Goal: Check status

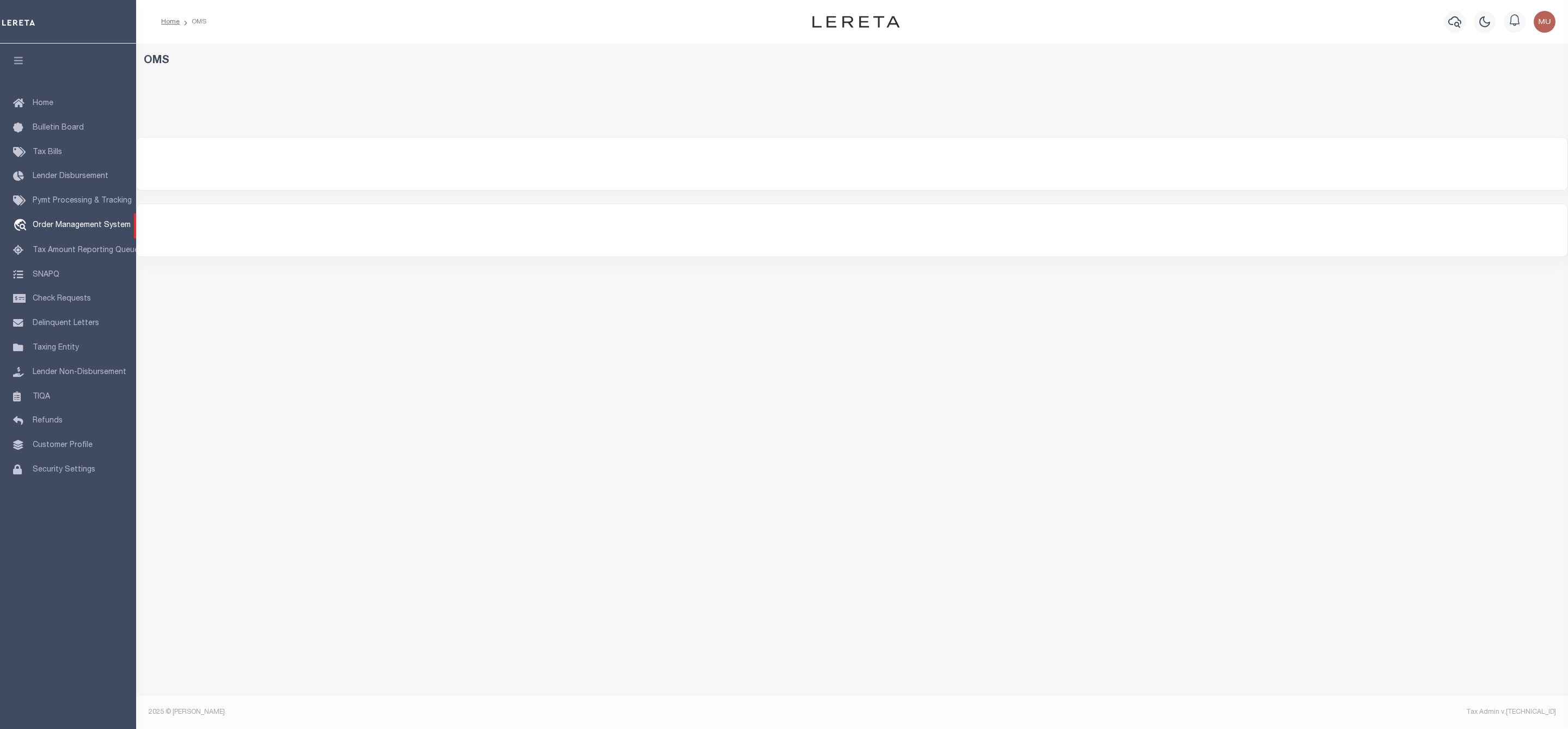
select select "200"
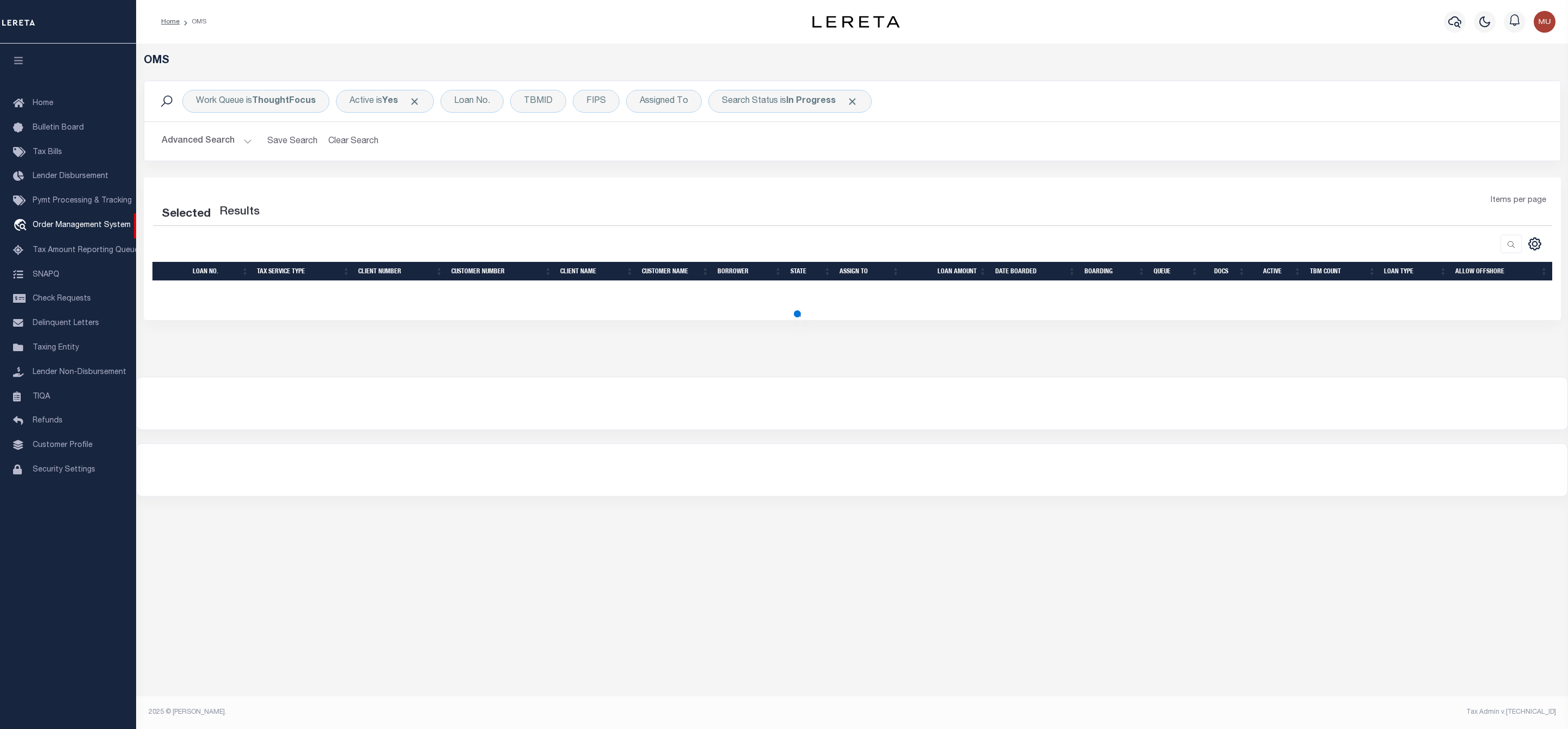
select select "200"
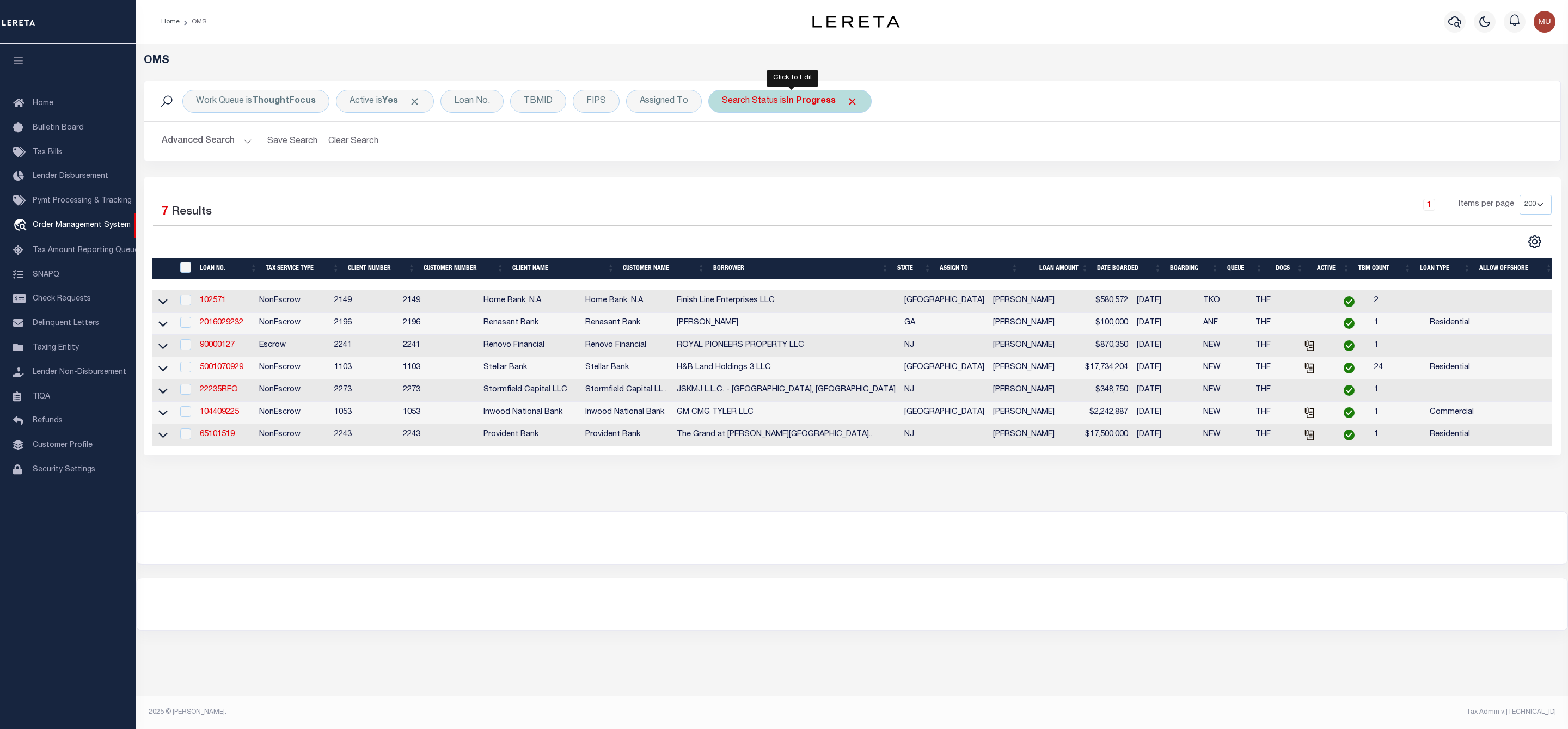
click at [752, 100] on div "Search Status is In Progress" at bounding box center [790, 102] width 163 height 23
click at [763, 157] on select "Automated Search Bad Parcel Complete Duplicate Parcel High Dollar Reporting In …" at bounding box center [802, 155] width 160 height 21
select select "RD"
click at [725, 145] on select "Automated Search Bad Parcel Complete Duplicate Parcel High Dollar Reporting In …" at bounding box center [802, 155] width 160 height 21
click at [869, 181] on input "Apply" at bounding box center [866, 178] width 32 height 18
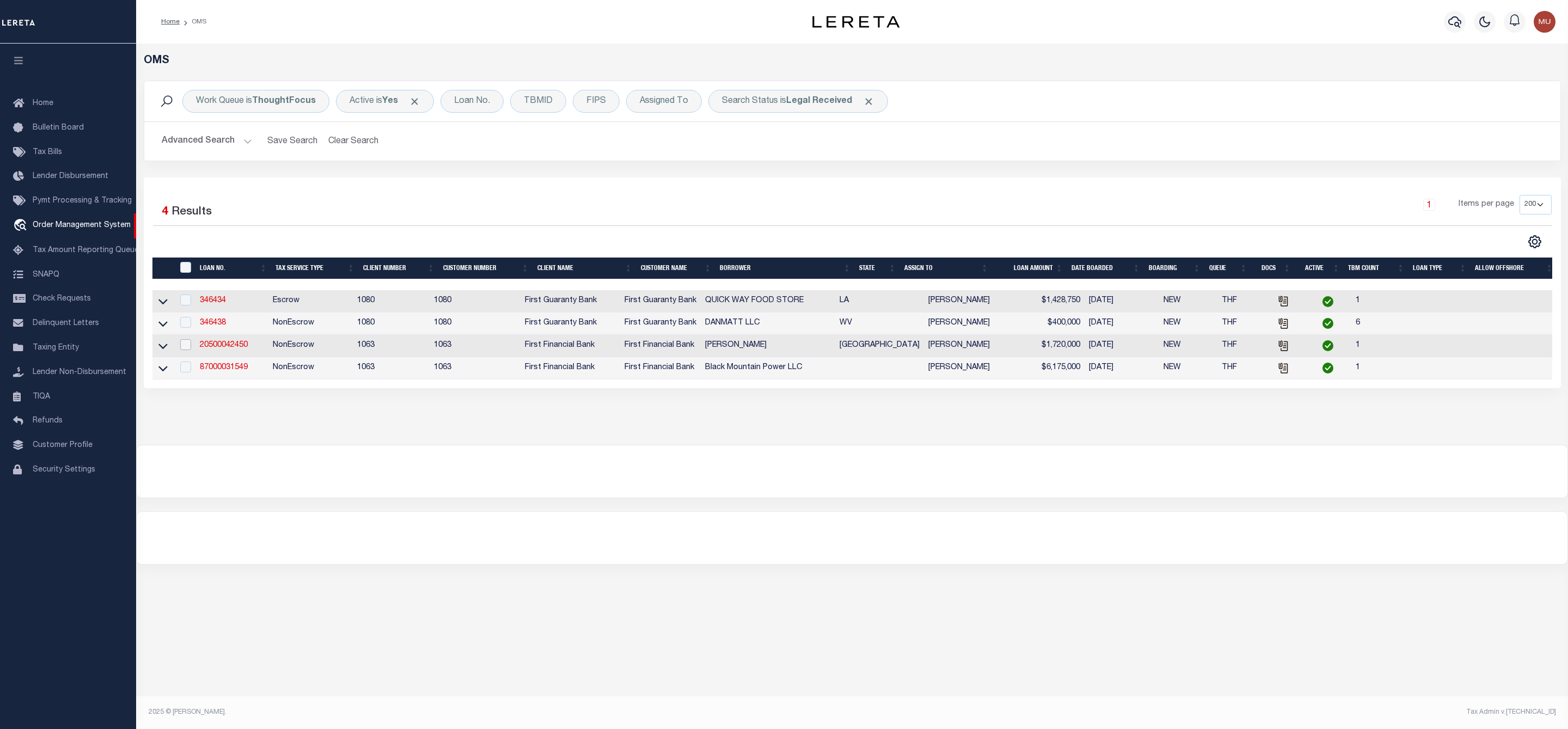
drag, startPoint x: 184, startPoint y: 351, endPoint x: 178, endPoint y: 351, distance: 6.0
click at [184, 350] on input "checkbox" at bounding box center [186, 344] width 11 height 11
checkbox input "true"
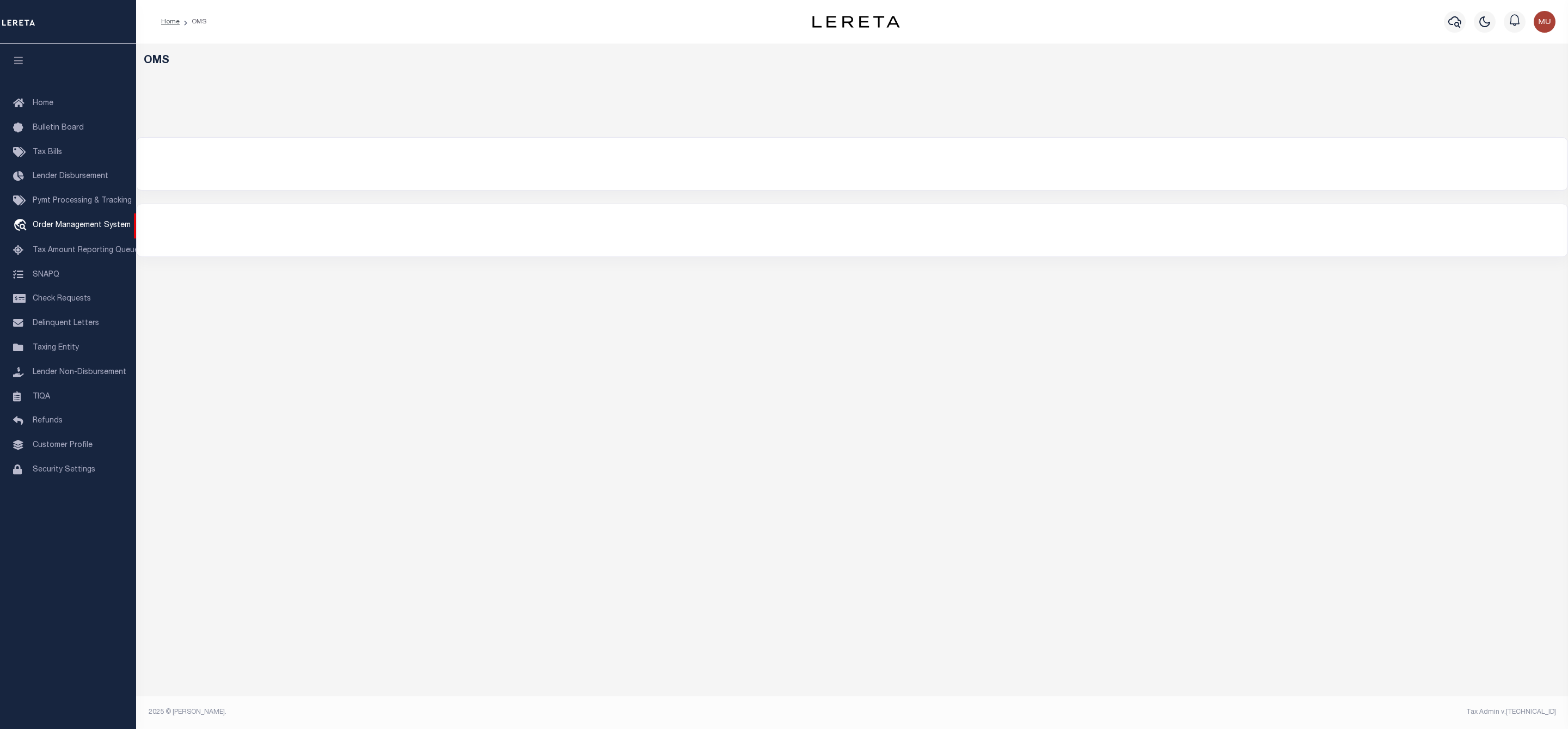
select select "200"
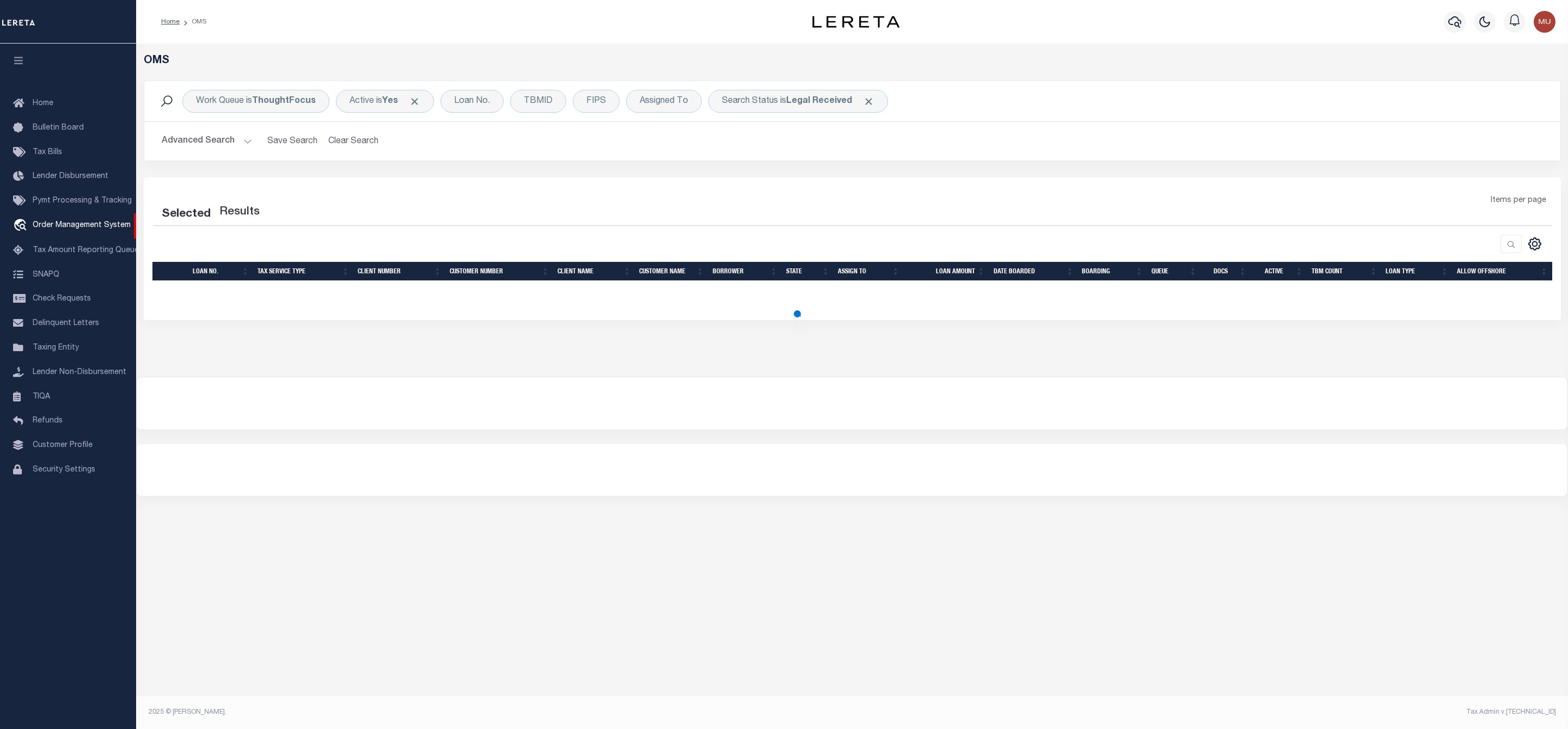
select select "200"
